Goal: Task Accomplishment & Management: Manage account settings

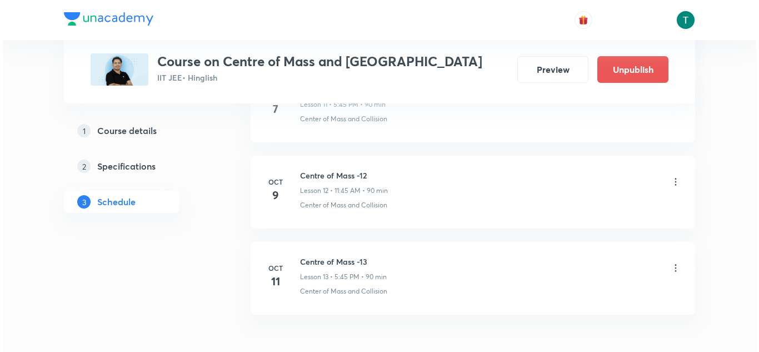
scroll to position [1538, 0]
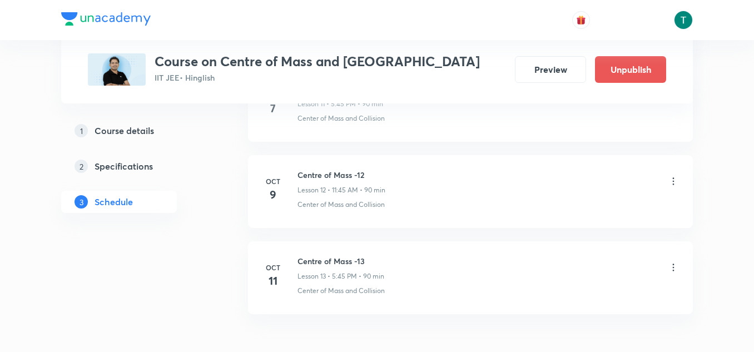
click at [672, 185] on icon at bounding box center [672, 181] width 11 height 11
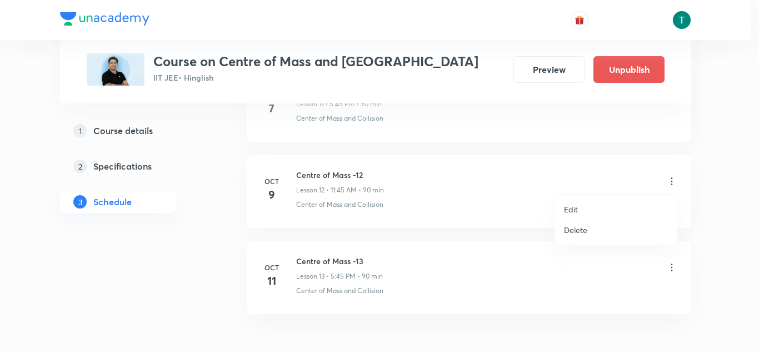
click at [579, 207] on li "Edit" at bounding box center [616, 209] width 122 height 21
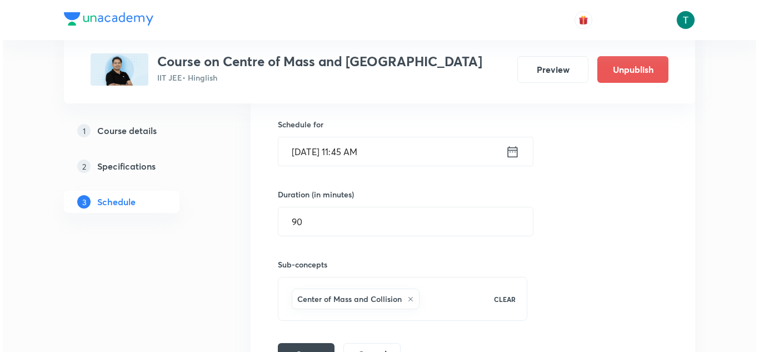
scroll to position [1298, 0]
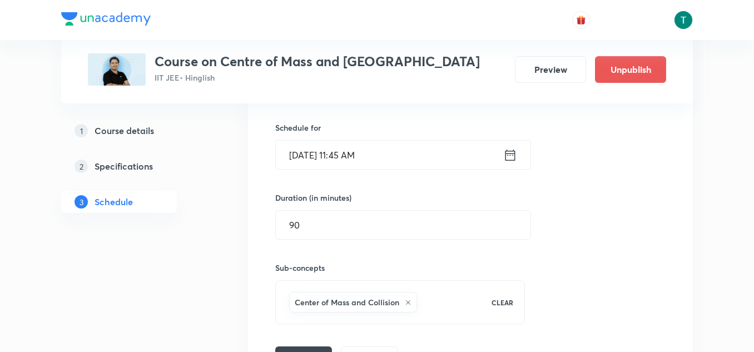
click at [380, 157] on input "[DATE] 11:45 AM" at bounding box center [389, 155] width 227 height 28
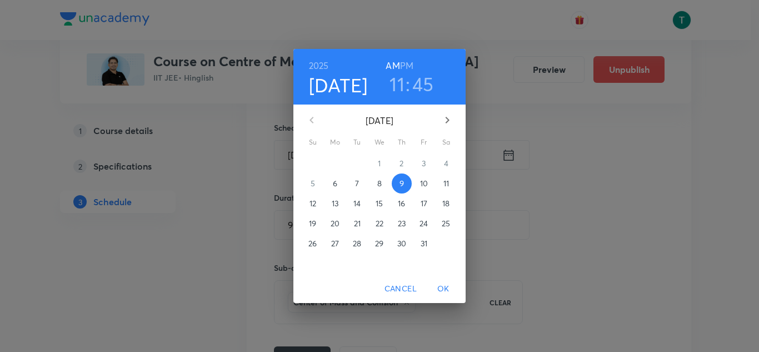
click at [399, 89] on h3 "11" at bounding box center [397, 83] width 15 height 23
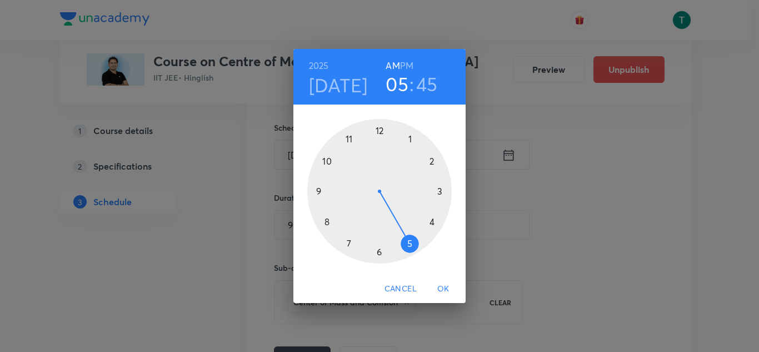
drag, startPoint x: 407, startPoint y: 64, endPoint x: 446, endPoint y: 291, distance: 230.6
click at [446, 291] on div "[DATE] 05 : 45 AM PM 1 2 3 4 5 6 7 8 9 10 11 12 Cancel OK" at bounding box center [379, 176] width 172 height 255
click at [446, 291] on span "OK" at bounding box center [443, 289] width 27 height 14
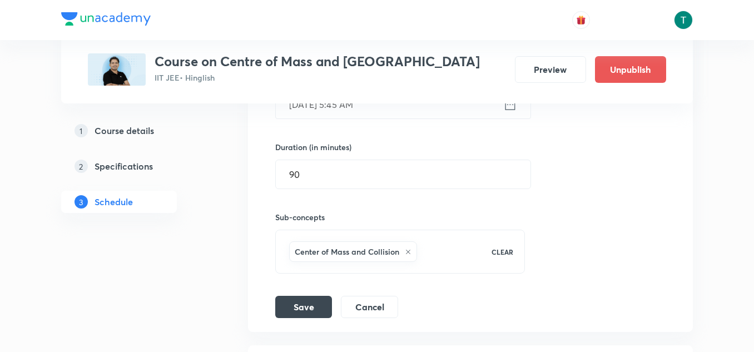
scroll to position [1350, 0]
click at [308, 312] on button "Save" at bounding box center [303, 304] width 57 height 22
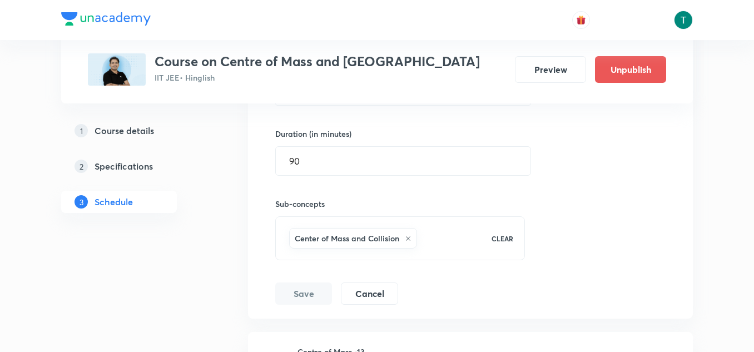
scroll to position [1363, 0]
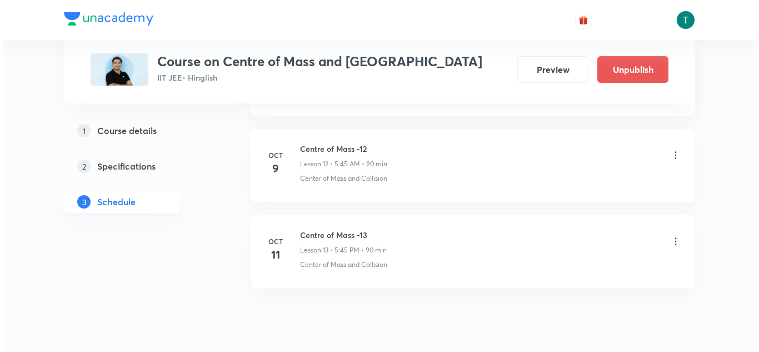
scroll to position [1568, 0]
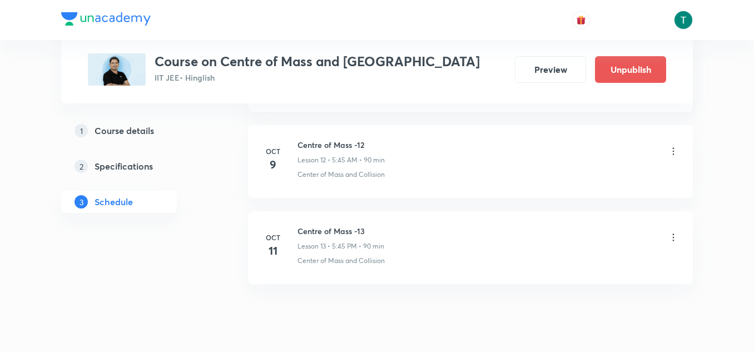
click at [674, 147] on icon at bounding box center [672, 151] width 11 height 11
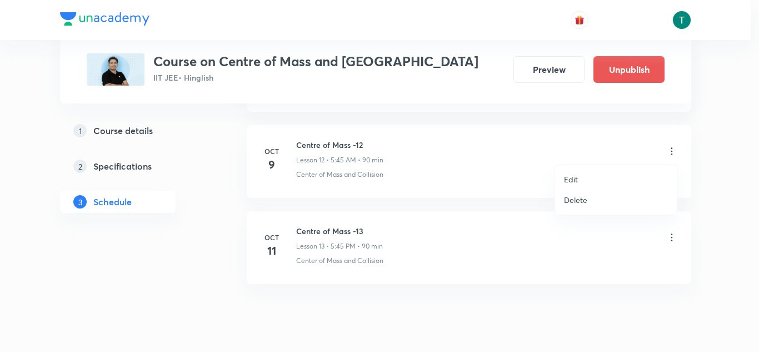
click at [578, 176] on p "Edit" at bounding box center [571, 179] width 14 height 12
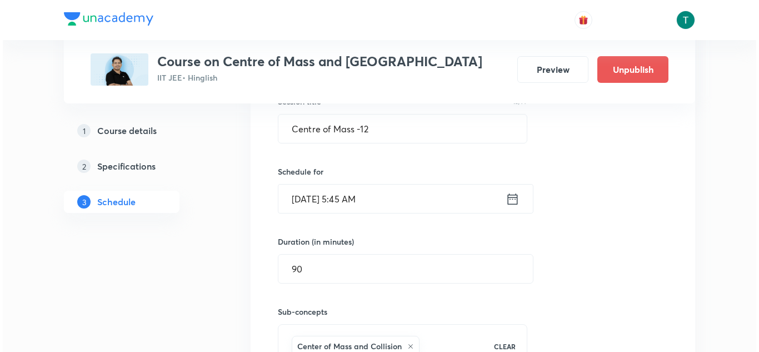
scroll to position [1233, 0]
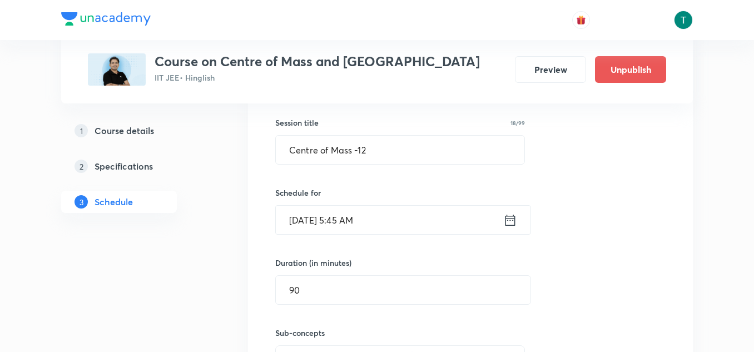
click at [376, 211] on input "[DATE] 5:45 AM" at bounding box center [389, 220] width 227 height 28
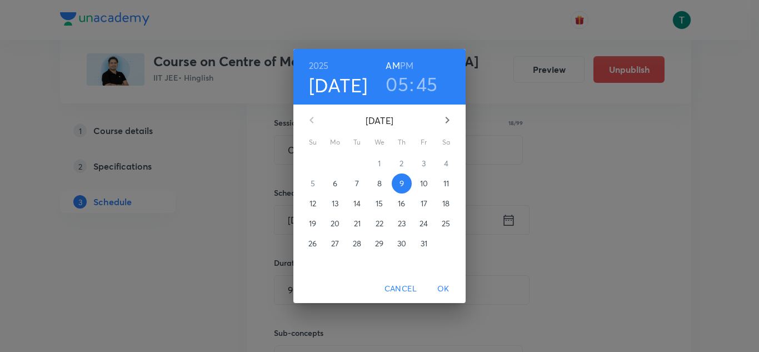
click at [413, 67] on div "2025 Oct 9 05 : 45 AM PM" at bounding box center [379, 77] width 155 height 38
click at [411, 65] on h6 "PM" at bounding box center [406, 66] width 13 height 16
click at [441, 286] on span "OK" at bounding box center [443, 289] width 27 height 14
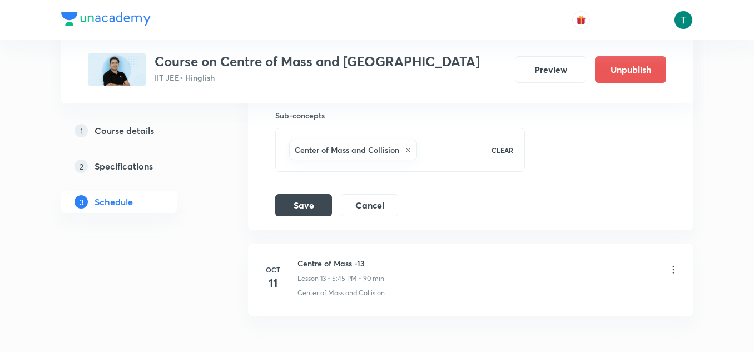
scroll to position [1462, 0]
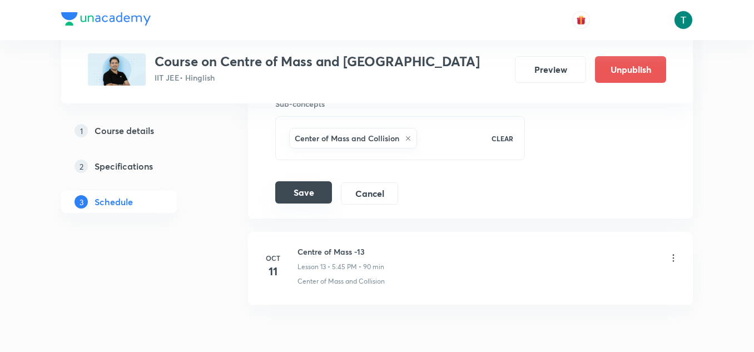
click at [307, 194] on button "Save" at bounding box center [303, 192] width 57 height 22
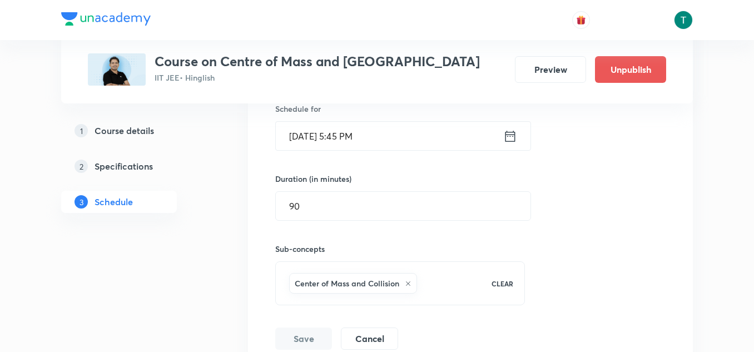
scroll to position [1207, 0]
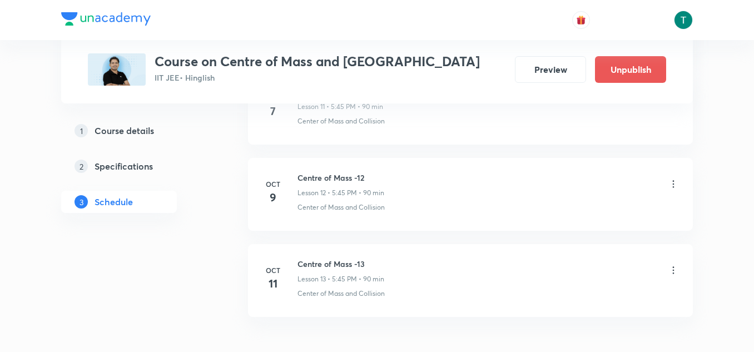
scroll to position [1539, 0]
